Goal: Information Seeking & Learning: Learn about a topic

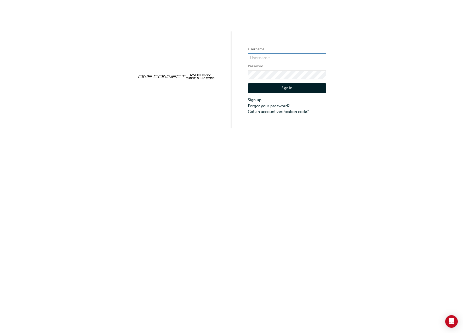
type input "CHAU2066"
click at [287, 88] on button "Sign In" at bounding box center [287, 88] width 79 height 10
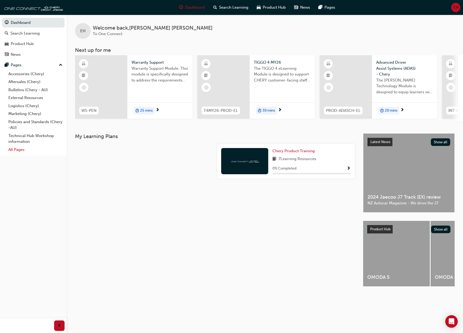
click at [21, 148] on link "All Pages" at bounding box center [35, 149] width 58 height 8
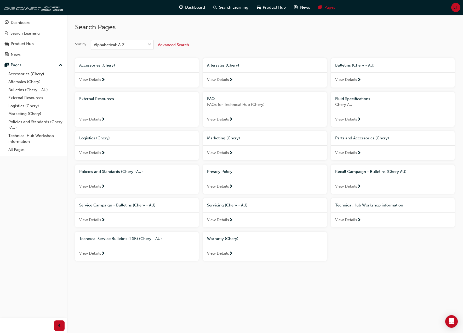
click at [86, 256] on span "View Details" at bounding box center [90, 253] width 22 height 6
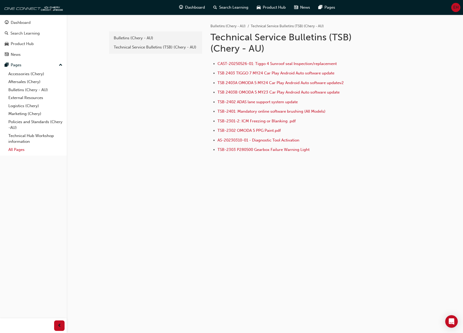
click at [16, 150] on link "All Pages" at bounding box center [35, 149] width 58 height 8
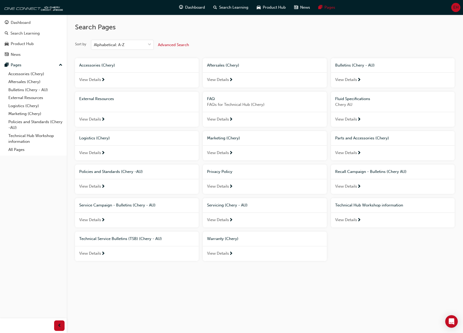
click at [351, 220] on span "View Details" at bounding box center [346, 220] width 22 height 6
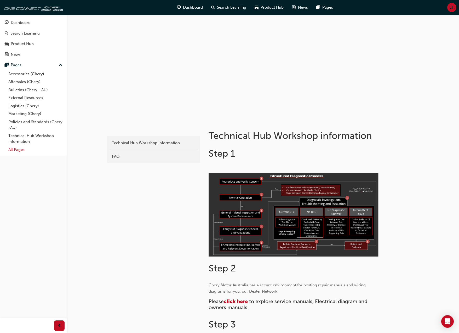
click at [19, 150] on link "All Pages" at bounding box center [35, 149] width 58 height 8
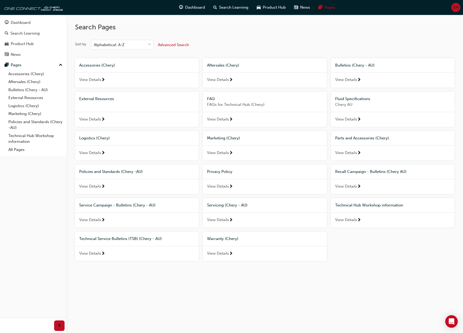
click at [94, 218] on span "View Details" at bounding box center [90, 220] width 22 height 6
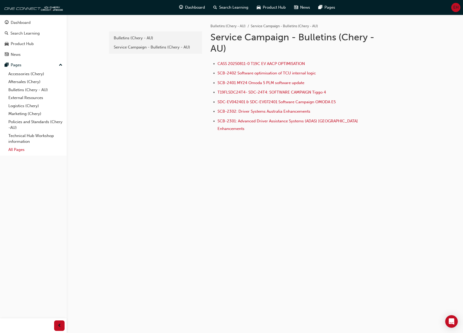
click at [19, 151] on link "All Pages" at bounding box center [35, 149] width 58 height 8
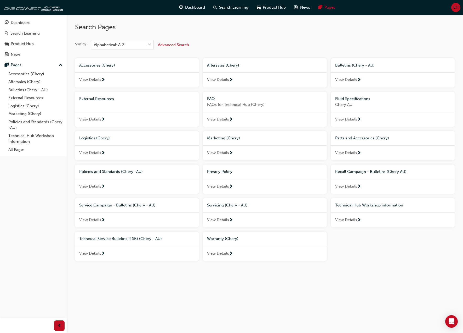
click at [223, 250] on span "View Details" at bounding box center [218, 253] width 22 height 6
